Goal: Find contact information

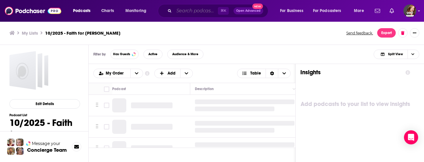
click at [187, 13] on input "Search podcasts, credits, & more..." at bounding box center [196, 10] width 44 height 9
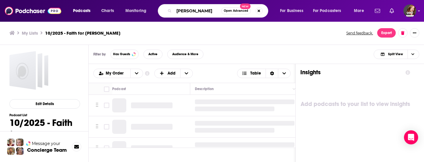
type input "[PERSON_NAME]"
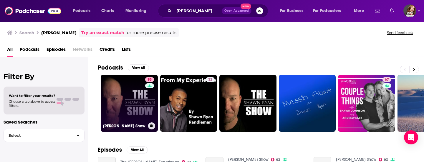
click at [129, 108] on link "93 [PERSON_NAME] Show" at bounding box center [129, 103] width 57 height 57
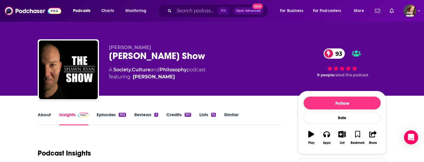
scroll to position [2, 0]
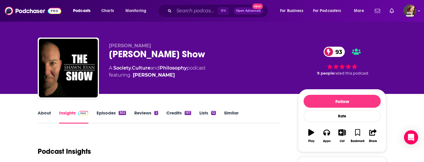
click at [106, 113] on link "Episodes 302" at bounding box center [110, 117] width 29 height 14
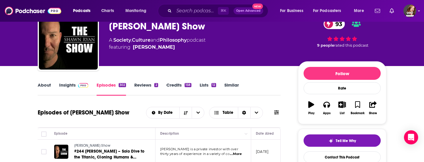
scroll to position [31, 0]
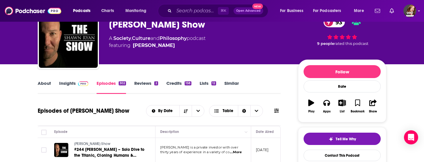
click at [70, 82] on link "Insights" at bounding box center [73, 88] width 29 height 14
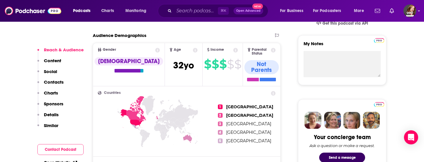
click at [56, 81] on p "Contacts" at bounding box center [54, 82] width 20 height 6
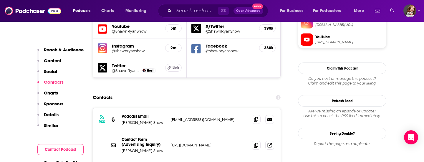
scroll to position [555, 0]
click at [255, 117] on icon at bounding box center [256, 119] width 4 height 5
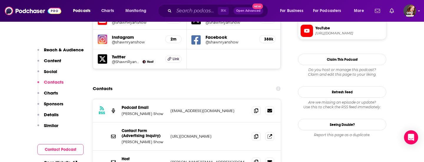
scroll to position [561, 0]
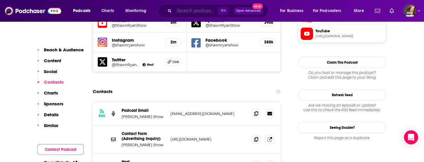
click at [185, 10] on input "Search podcasts, credits, & more..." at bounding box center [196, 10] width 44 height 9
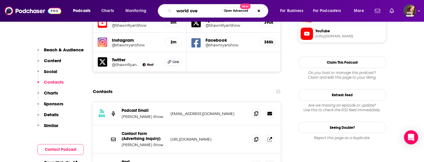
type input "world over"
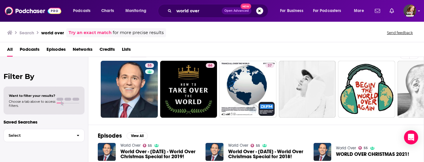
scroll to position [13, 0]
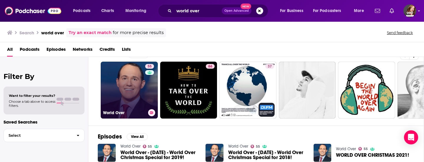
click at [128, 96] on link "55 World Over" at bounding box center [129, 90] width 57 height 57
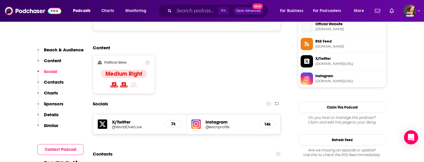
scroll to position [432, 0]
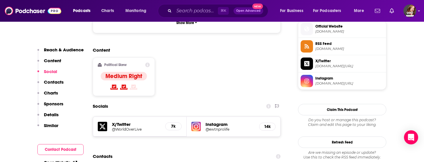
click at [49, 82] on p "Contacts" at bounding box center [54, 82] width 20 height 6
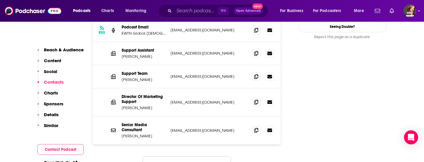
scroll to position [586, 0]
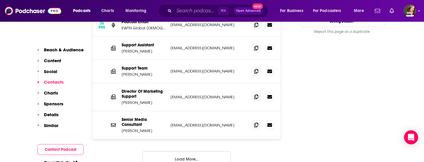
click at [187, 152] on button "Load More..." at bounding box center [186, 160] width 88 height 16
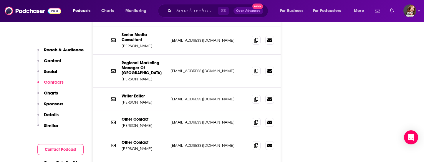
scroll to position [673, 0]
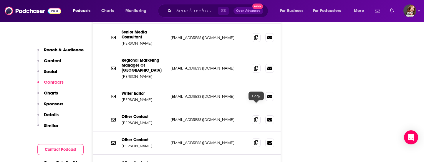
click at [257, 141] on icon at bounding box center [256, 143] width 4 height 5
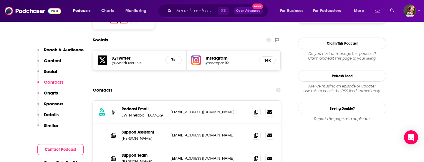
scroll to position [493, 0]
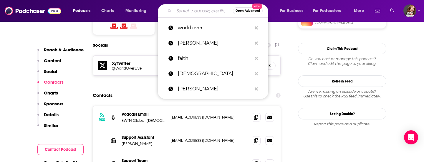
click at [181, 8] on input "Search podcasts, credits, & more..." at bounding box center [203, 10] width 59 height 9
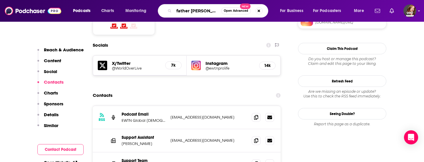
type input "father [PERSON_NAME]"
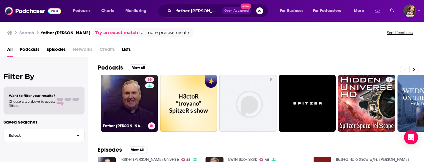
click at [129, 102] on link "55 Father [PERSON_NAME] Universe" at bounding box center [129, 103] width 57 height 57
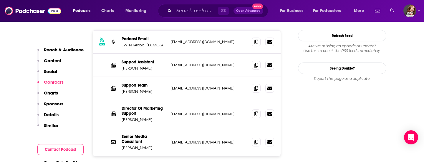
scroll to position [575, 0]
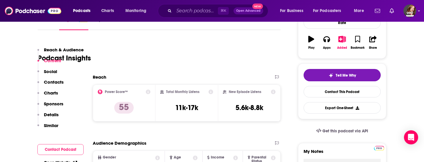
scroll to position [0, 0]
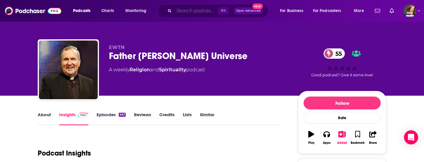
click at [177, 12] on input "Search podcasts, credits, & more..." at bounding box center [196, 10] width 44 height 9
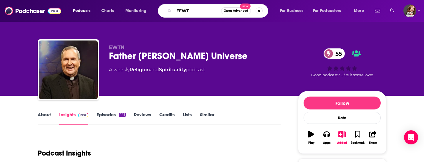
type input "EEWTN"
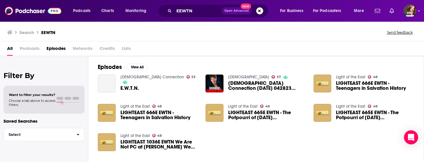
click at [127, 86] on span "E.W.T.N." at bounding box center [129, 88] width 19 height 5
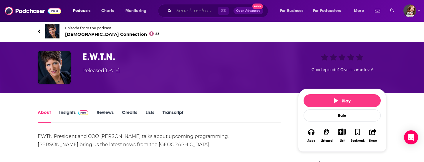
click at [184, 10] on input "Search podcasts, credits, & more..." at bounding box center [196, 10] width 44 height 9
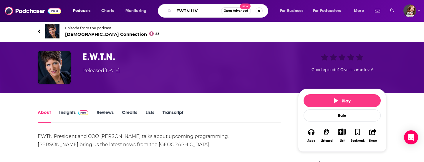
type input "EWTN LIVE"
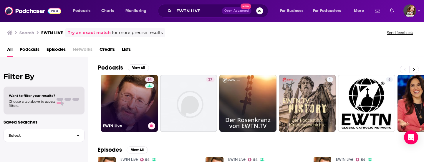
click at [119, 100] on link "54 EWTN Live" at bounding box center [129, 103] width 57 height 57
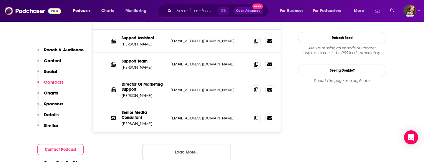
scroll to position [637, 0]
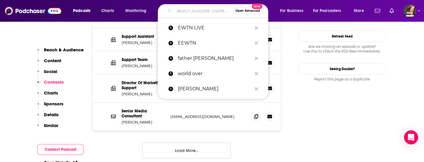
click at [183, 9] on input "Search podcasts, credits, & more..." at bounding box center [203, 10] width 59 height 9
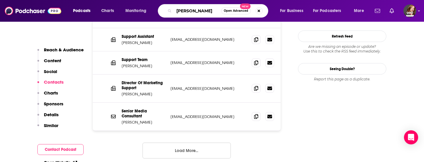
type input "[PERSON_NAME]"
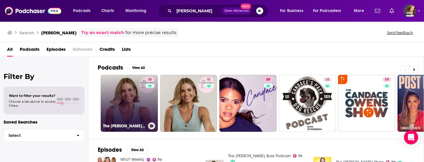
click at [129, 106] on link "74 The [PERSON_NAME] Bure Podcast" at bounding box center [129, 103] width 57 height 57
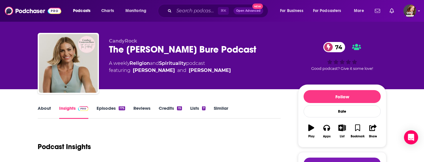
scroll to position [7, 0]
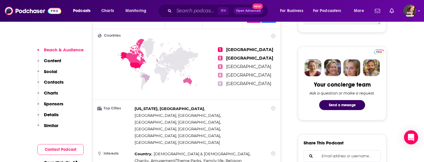
click at [59, 80] on p "Contacts" at bounding box center [54, 82] width 20 height 6
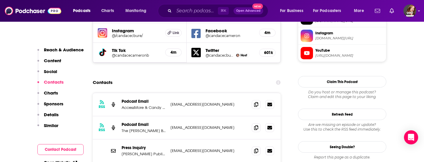
scroll to position [560, 0]
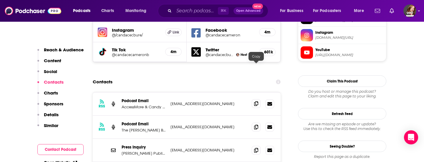
click at [255, 101] on icon at bounding box center [256, 103] width 4 height 5
click at [254, 125] on icon at bounding box center [256, 127] width 4 height 5
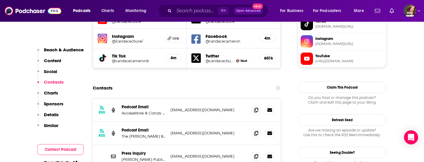
scroll to position [555, 0]
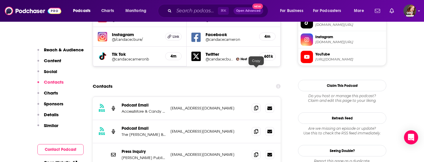
click at [255, 106] on icon at bounding box center [256, 108] width 4 height 5
